Goal: Task Accomplishment & Management: Complete application form

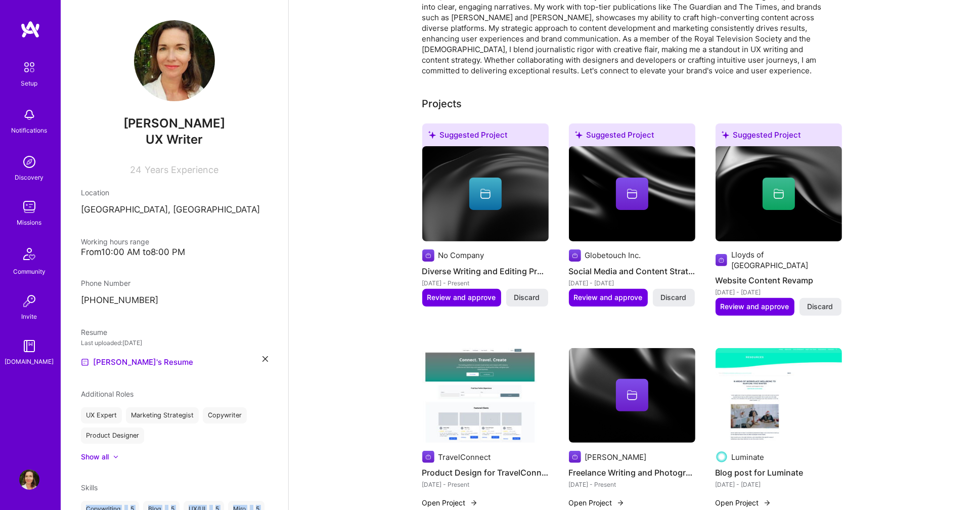
scroll to position [152, 0]
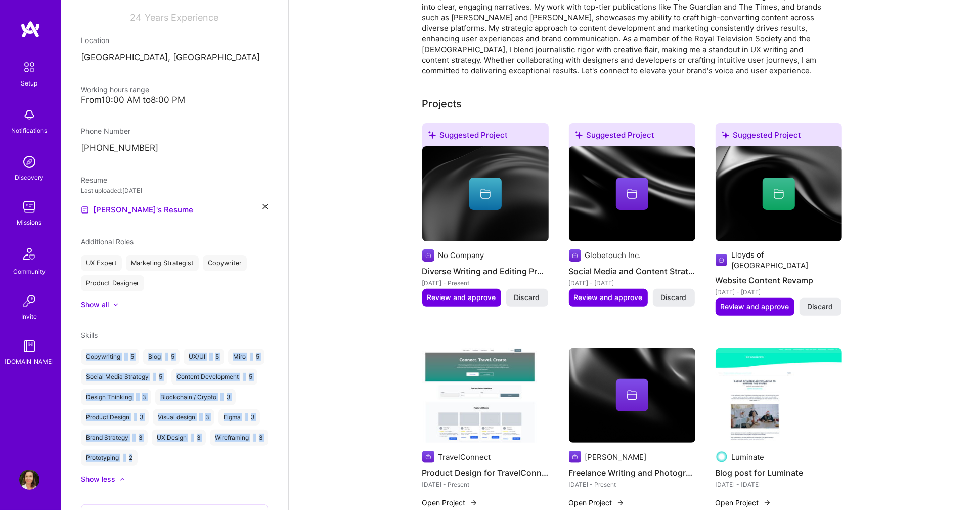
click at [28, 208] on img at bounding box center [29, 207] width 20 height 20
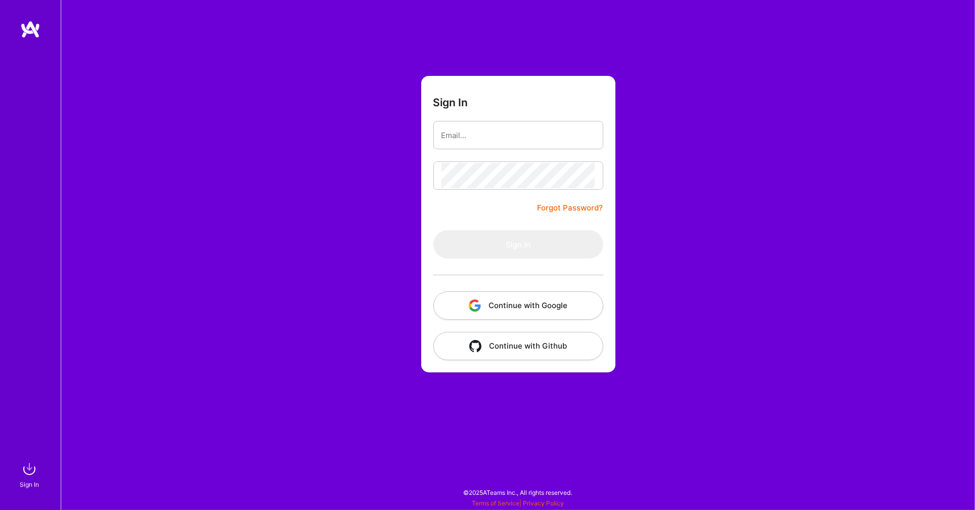
click at [517, 137] on input "email" at bounding box center [518, 135] width 154 height 26
click at [503, 133] on input "email" at bounding box center [518, 135] width 154 height 26
type input "[EMAIL_ADDRESS][DOMAIN_NAME]"
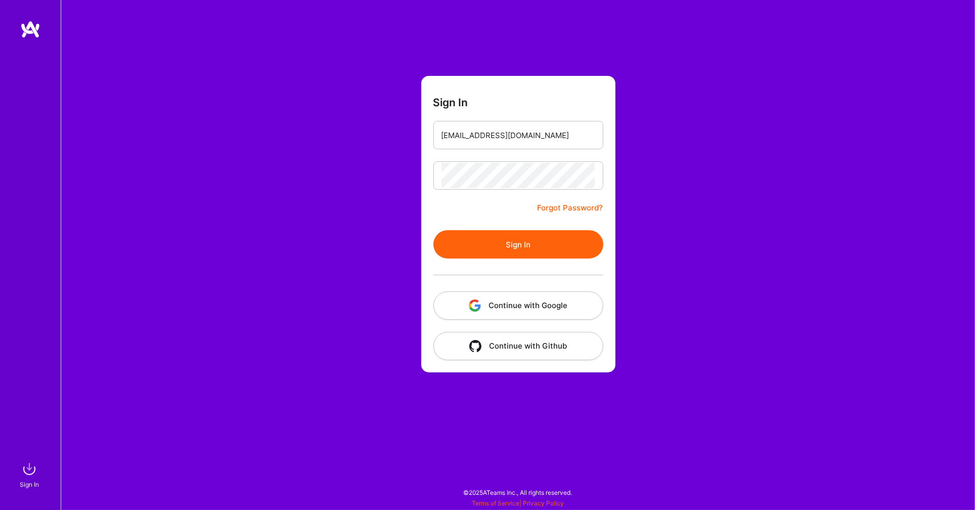
click at [518, 244] on button "Sign In" at bounding box center [518, 244] width 170 height 28
click at [481, 302] on button "Continue with Google" at bounding box center [518, 305] width 170 height 28
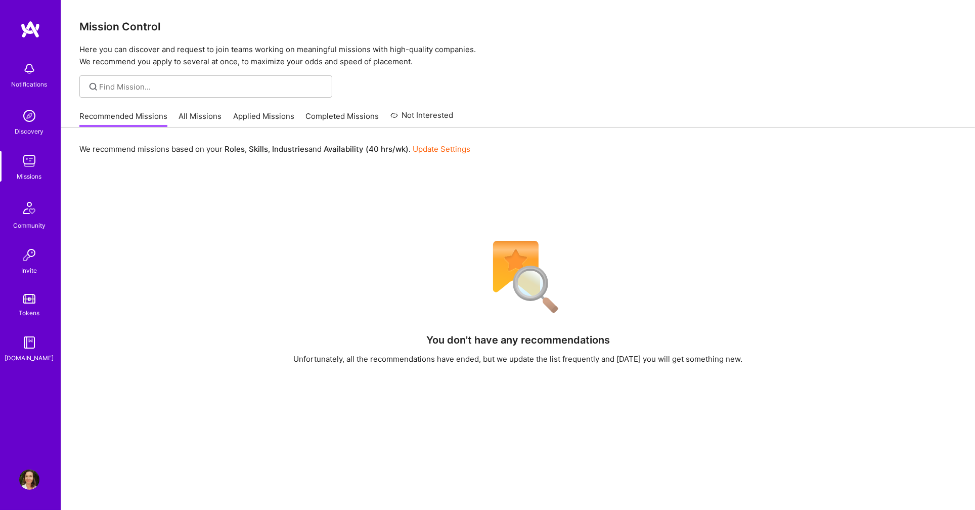
click at [267, 115] on link "Applied Missions" at bounding box center [263, 119] width 61 height 17
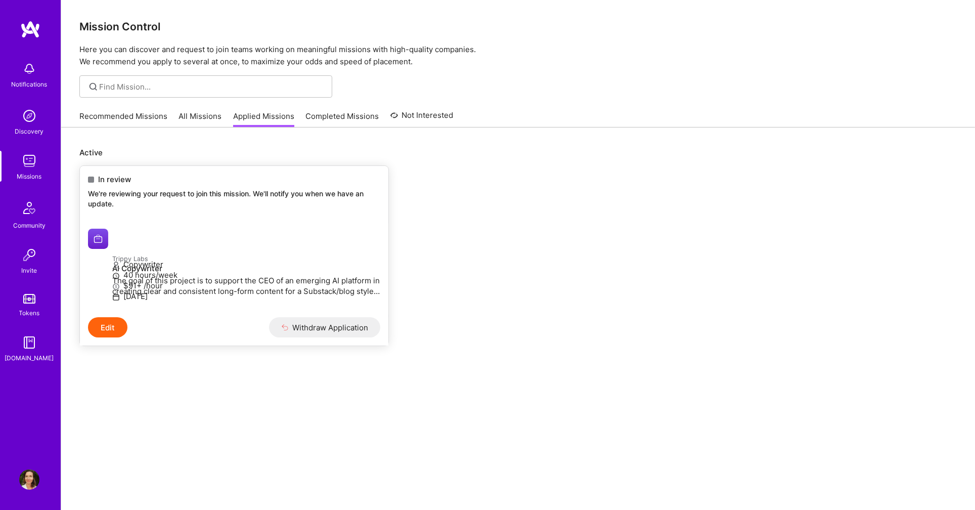
click at [187, 197] on p "We're reviewing your request to join this mission. We'll notify you when we hav…" at bounding box center [234, 199] width 292 height 20
click at [183, 189] on p "We're reviewing your request to join this mission. We'll notify you when we hav…" at bounding box center [234, 199] width 292 height 20
click at [115, 264] on h4 "AI Copywriter" at bounding box center [246, 268] width 268 height 9
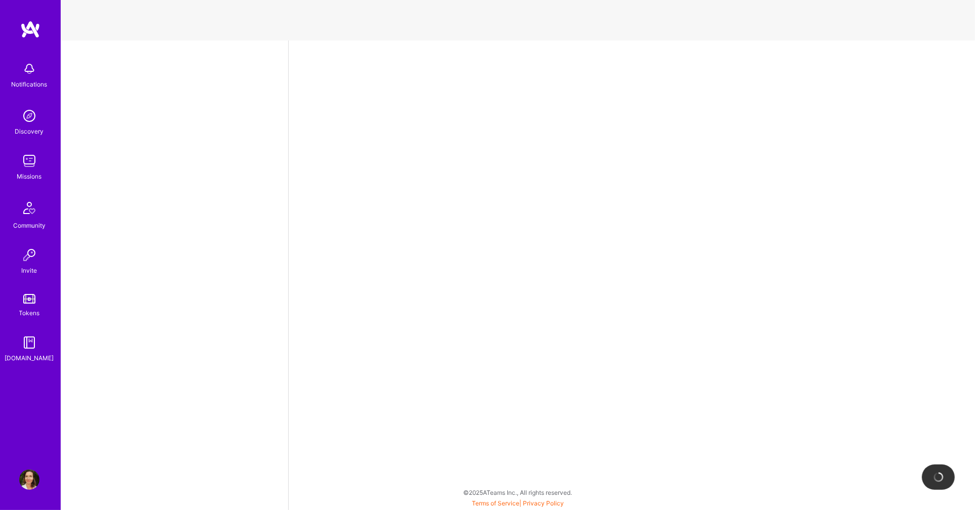
select select "GB"
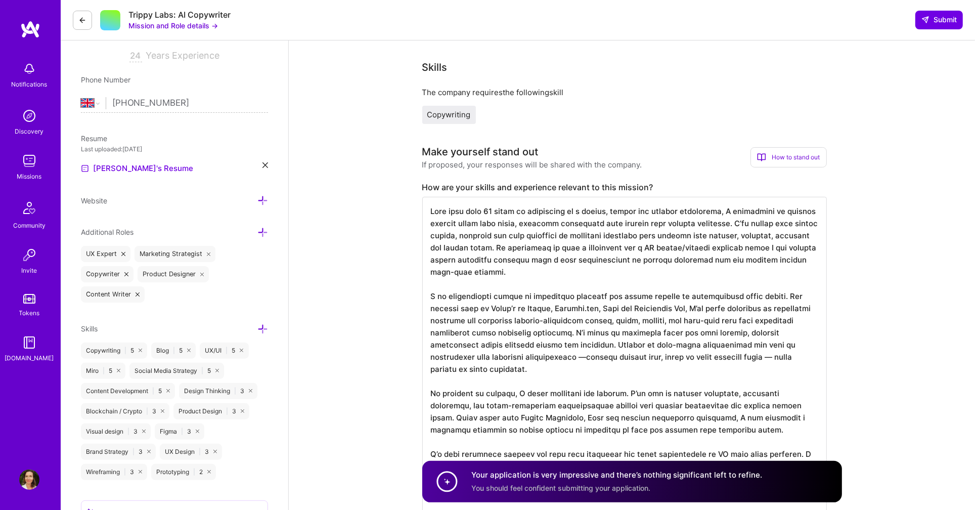
click at [646, 312] on textarea at bounding box center [624, 365] width 404 height 337
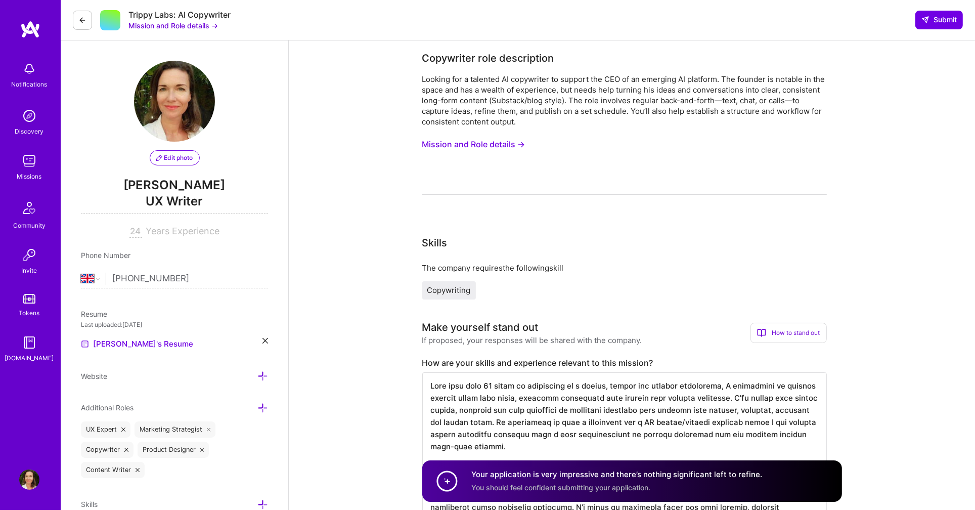
click at [32, 479] on img at bounding box center [29, 479] width 20 height 20
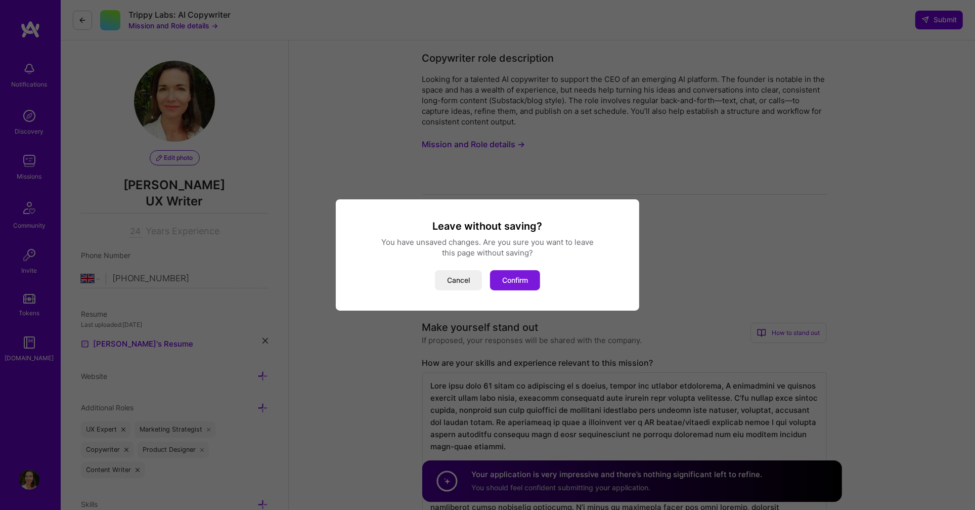
click at [532, 284] on button "Confirm" at bounding box center [515, 280] width 50 height 20
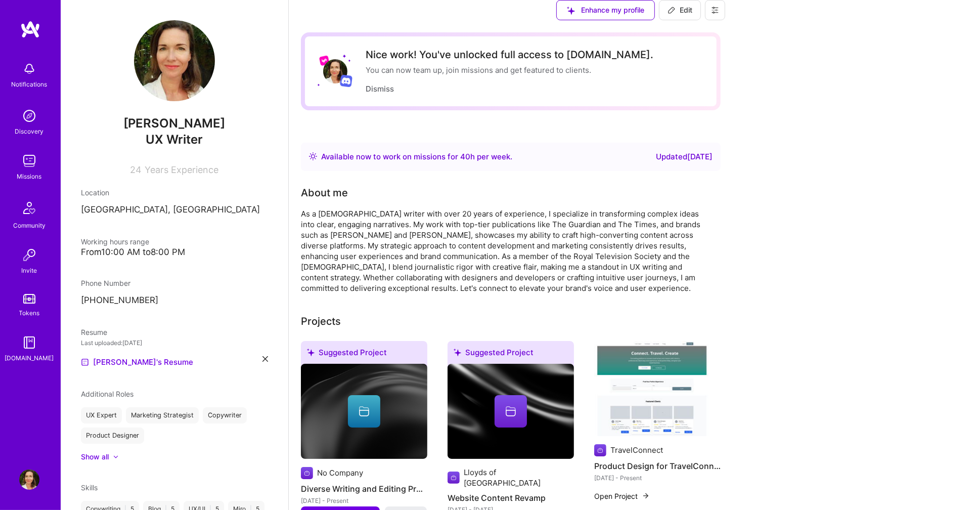
click at [35, 120] on img at bounding box center [29, 116] width 20 height 20
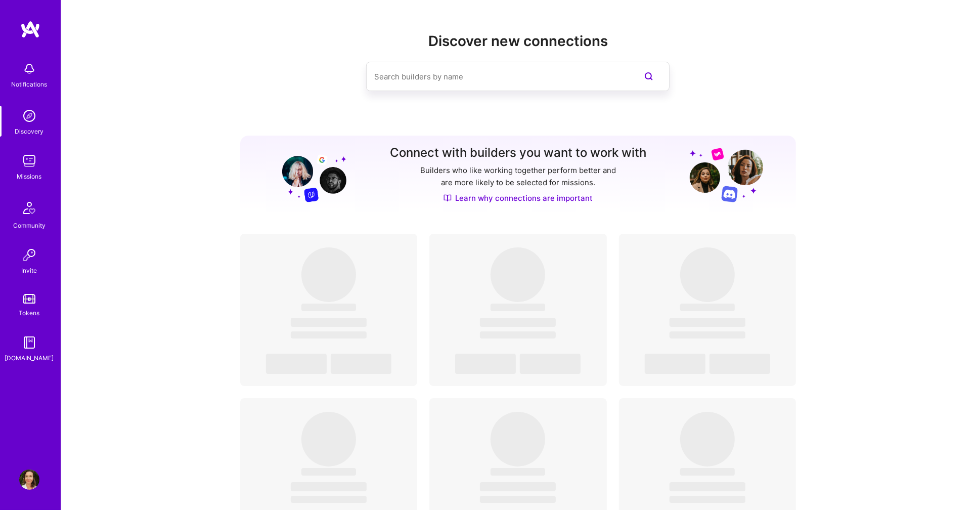
click at [31, 171] on div "Missions" at bounding box center [29, 176] width 25 height 11
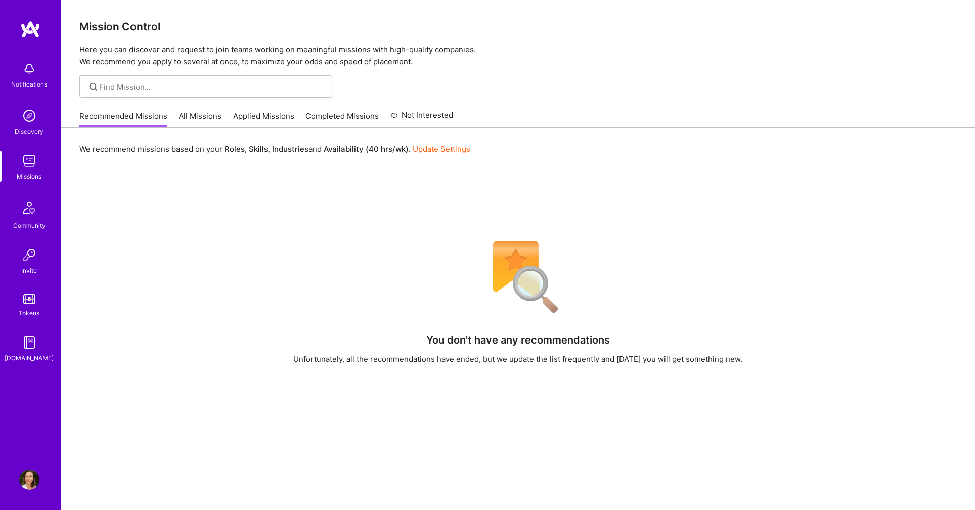
click at [203, 119] on link "All Missions" at bounding box center [200, 119] width 43 height 17
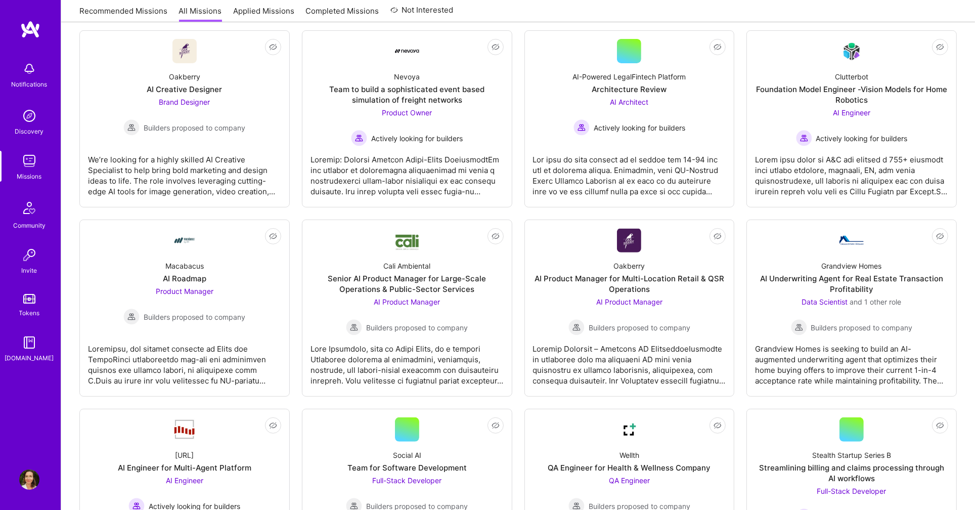
scroll to position [351, 0]
